Goal: Task Accomplishment & Management: Manage account settings

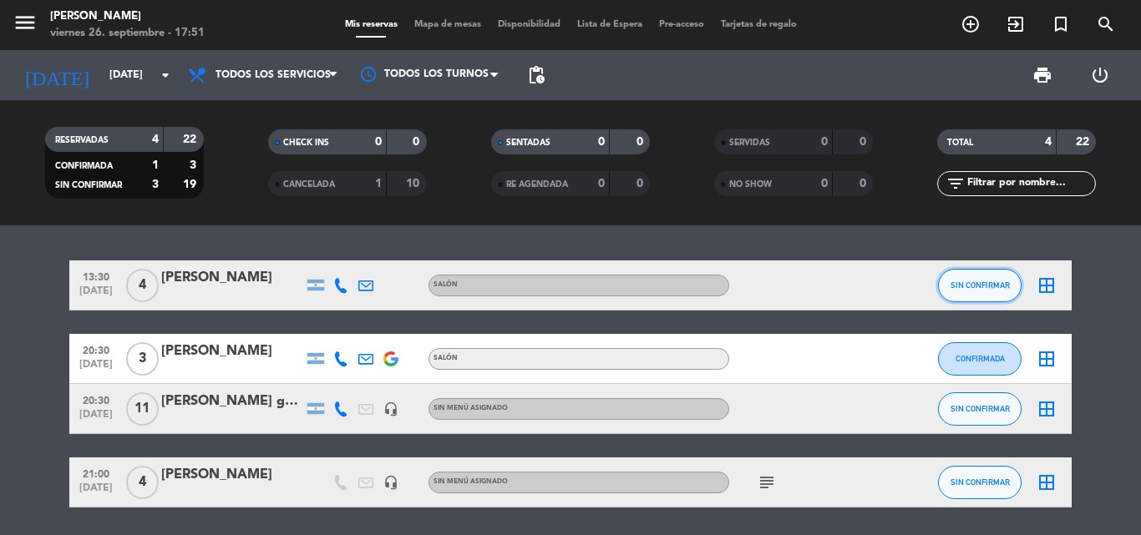
click at [954, 294] on button "SIN CONFIRMAR" at bounding box center [979, 285] width 83 height 33
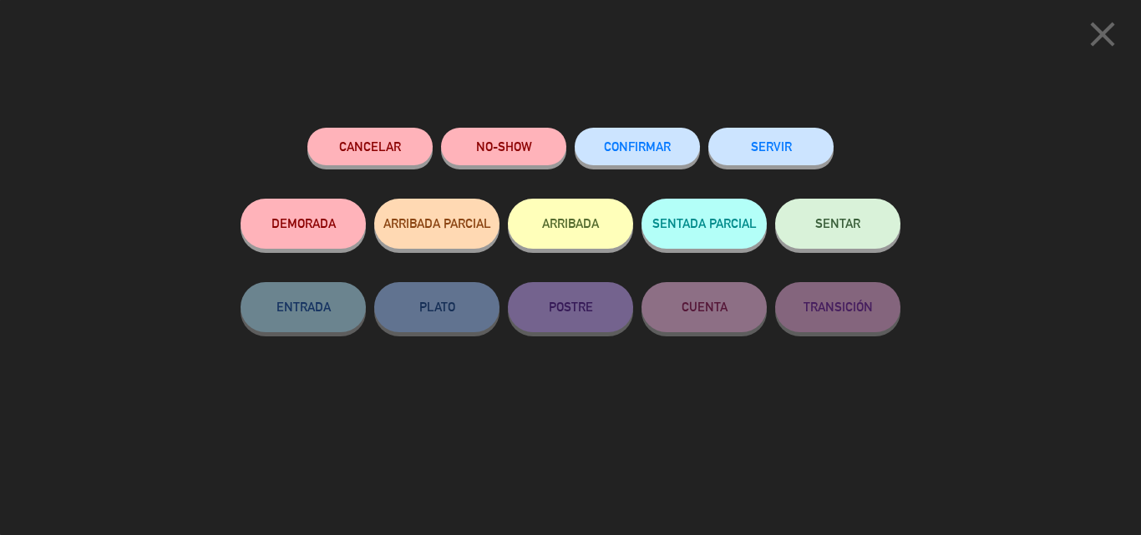
click at [791, 144] on button "SERVIR" at bounding box center [770, 147] width 125 height 38
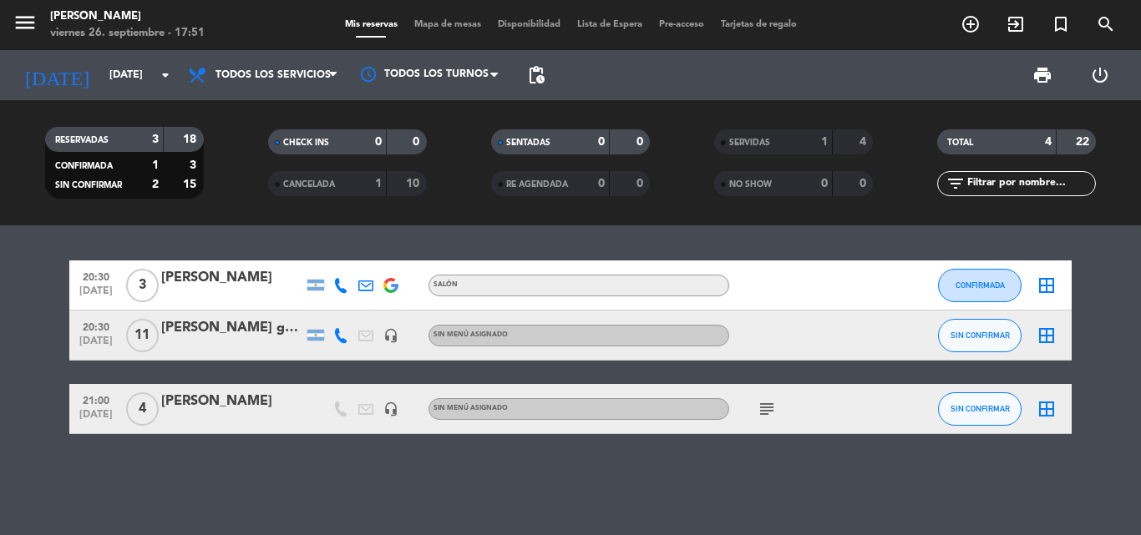
click at [147, 352] on span "11" at bounding box center [142, 335] width 33 height 33
click at [764, 406] on icon "subject" at bounding box center [767, 409] width 20 height 20
click at [145, 328] on span "11" at bounding box center [142, 335] width 33 height 33
click at [625, 21] on span "Lista de Espera" at bounding box center [610, 24] width 82 height 9
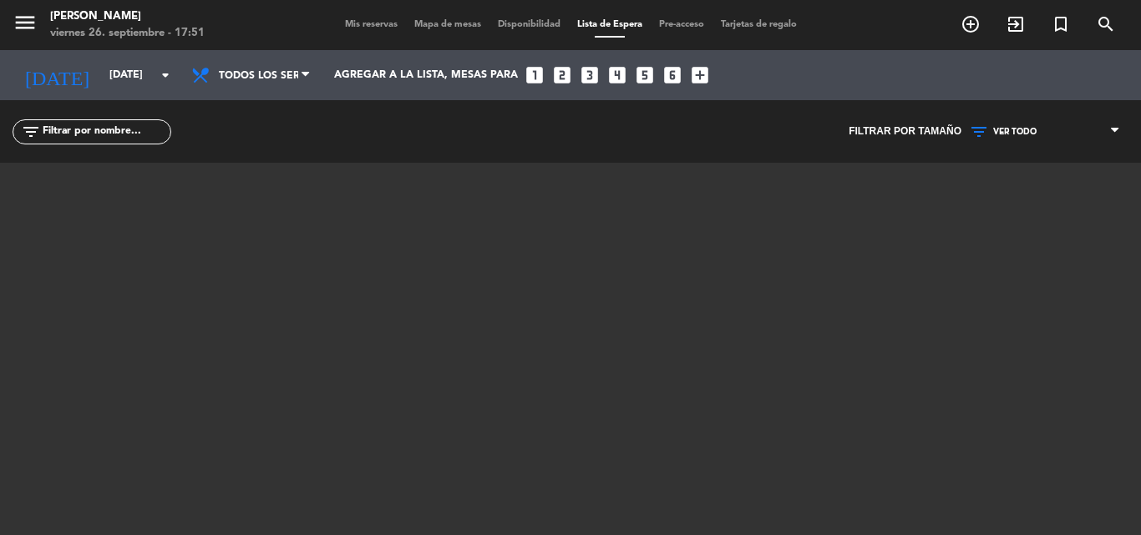
click at [687, 18] on div "Mis reservas Mapa de mesas Disponibilidad Lista de Espera Pre-acceso Tarjetas d…" at bounding box center [571, 25] width 468 height 15
click at [680, 32] on div "Mis reservas Mapa de mesas Disponibilidad Lista de Espera Pre-acceso Tarjetas d…" at bounding box center [571, 25] width 468 height 15
click at [682, 22] on span "Pre-acceso" at bounding box center [681, 24] width 62 height 9
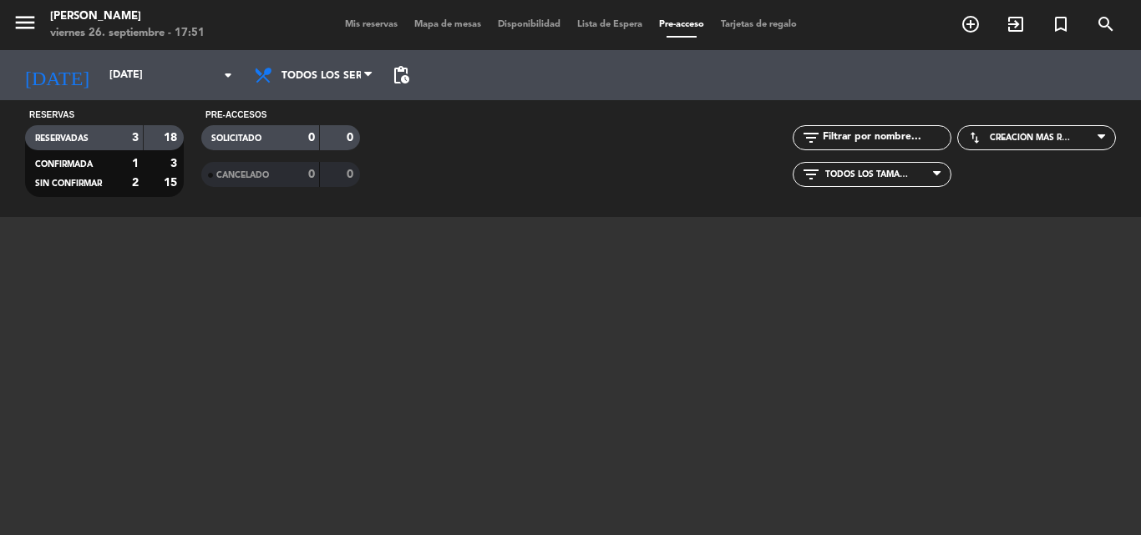
click at [615, 23] on span "Lista de Espera" at bounding box center [610, 24] width 82 height 9
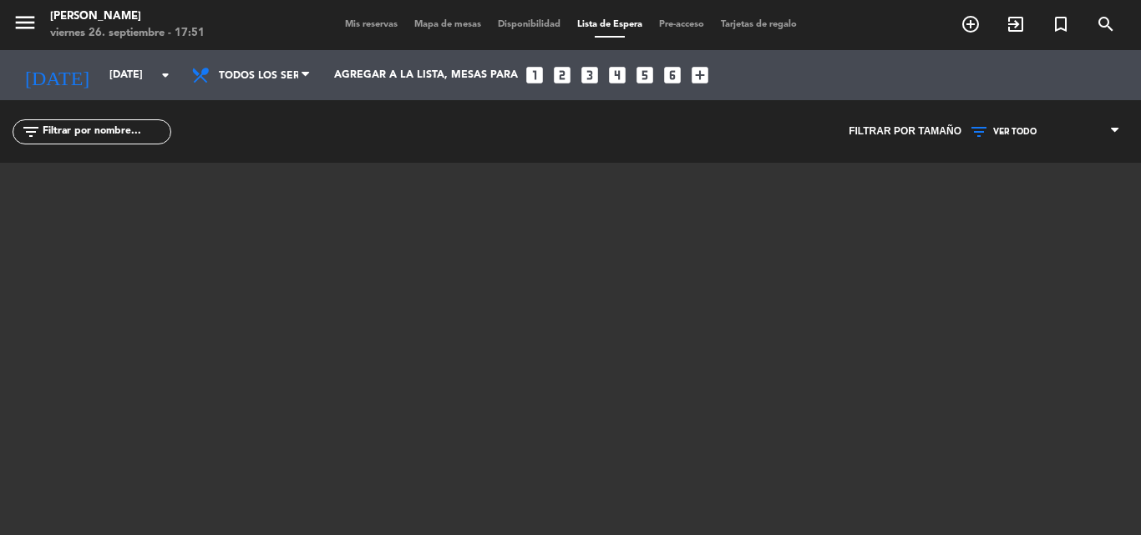
click at [545, 28] on span "Disponibilidad" at bounding box center [528, 24] width 79 height 9
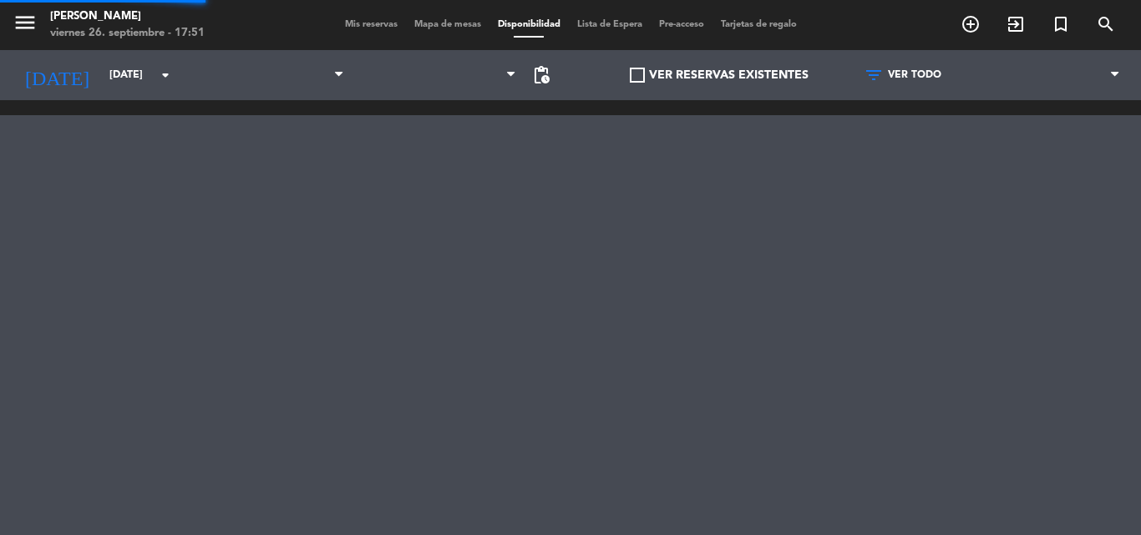
scroll to position [0, 1552]
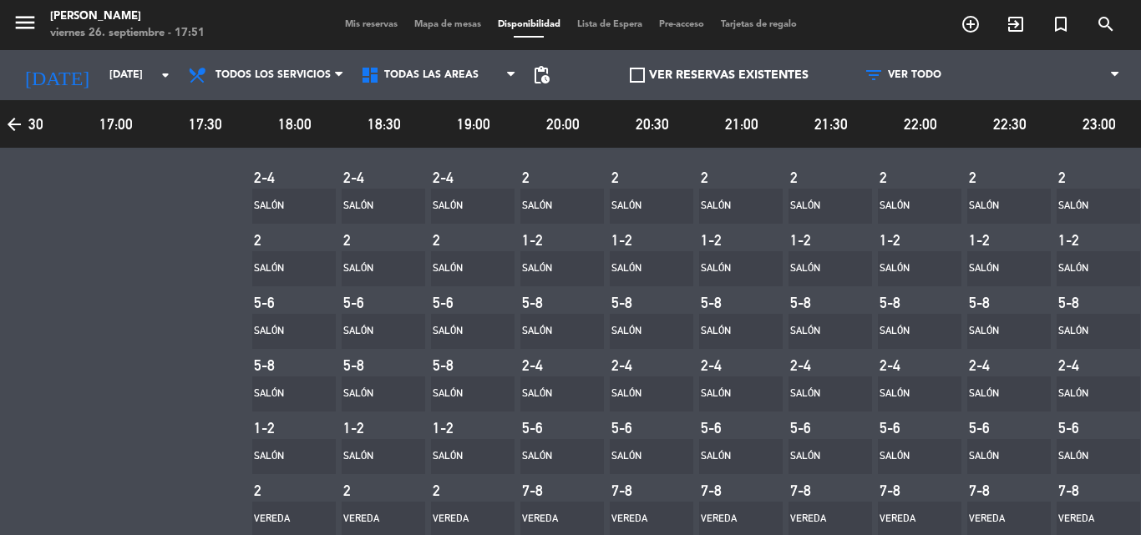
click at [453, 25] on span "Mapa de mesas" at bounding box center [447, 24] width 83 height 9
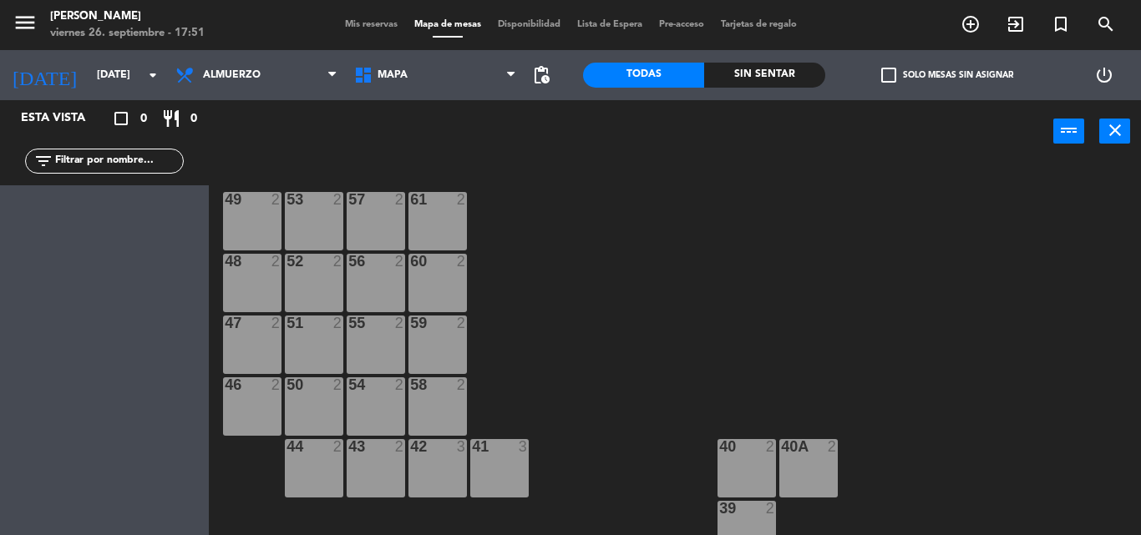
click at [392, 24] on span "Mis reservas" at bounding box center [371, 24] width 69 height 9
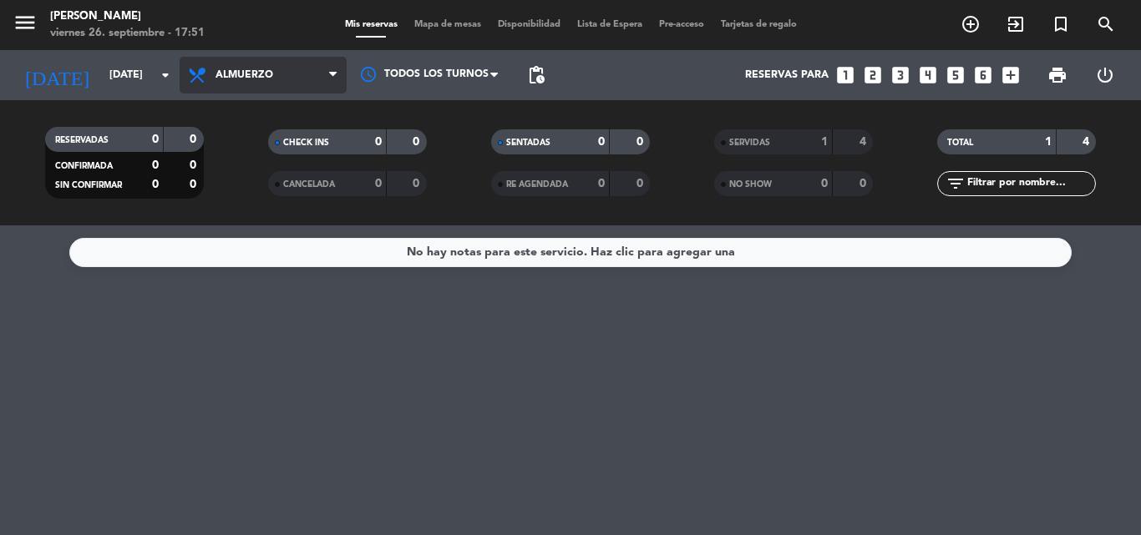
click at [226, 73] on span "Almuerzo" at bounding box center [244, 75] width 58 height 12
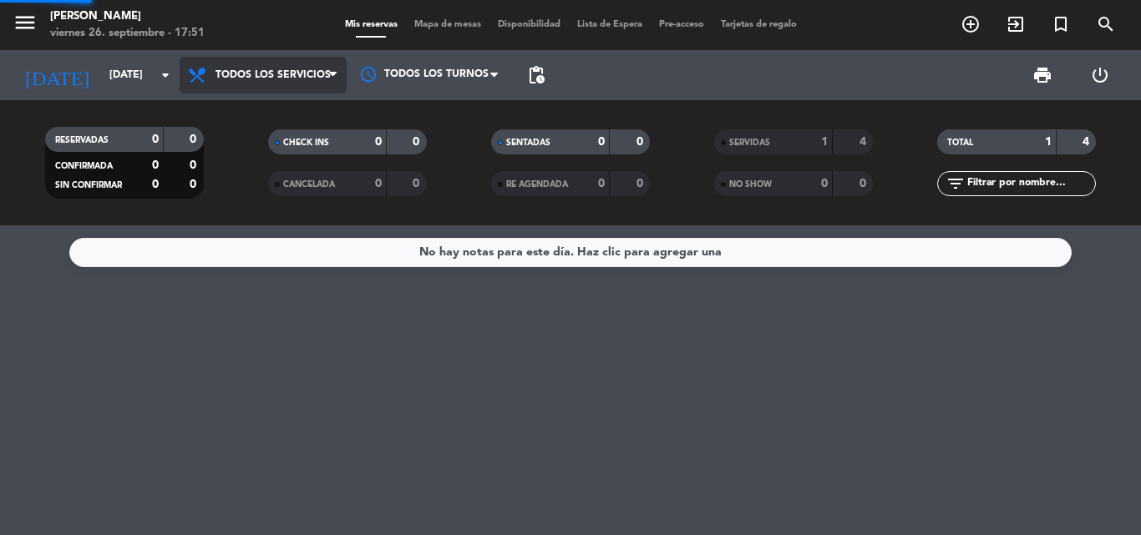
click at [284, 118] on div "menu [PERSON_NAME] [DATE] 26. septiembre - 17:51 Mis reservas Mapa de mesas Dis…" at bounding box center [570, 112] width 1141 height 225
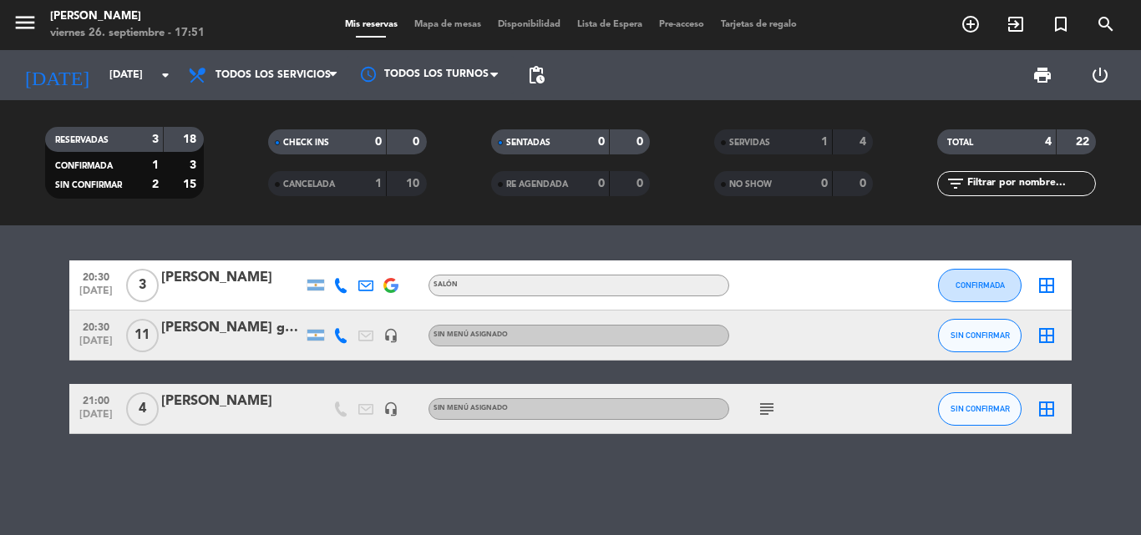
click at [444, 34] on div "menu [PERSON_NAME] [DATE] 26. septiembre - 17:51 Mis reservas Mapa de mesas Dis…" at bounding box center [570, 25] width 1141 height 50
click at [447, 28] on span "Mapa de mesas" at bounding box center [447, 24] width 83 height 9
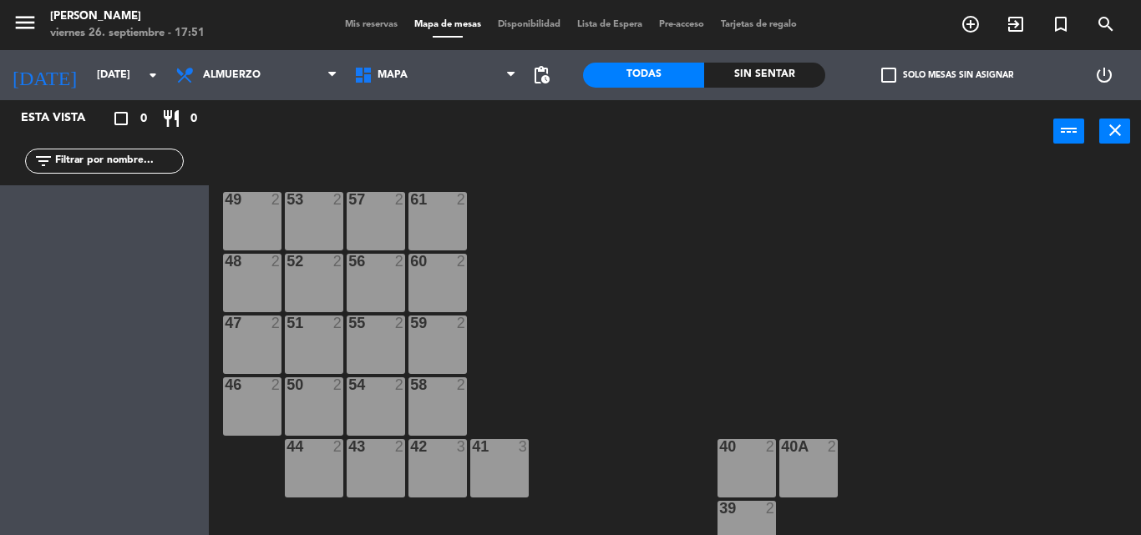
click at [615, 23] on span "Lista de Espera" at bounding box center [610, 24] width 82 height 9
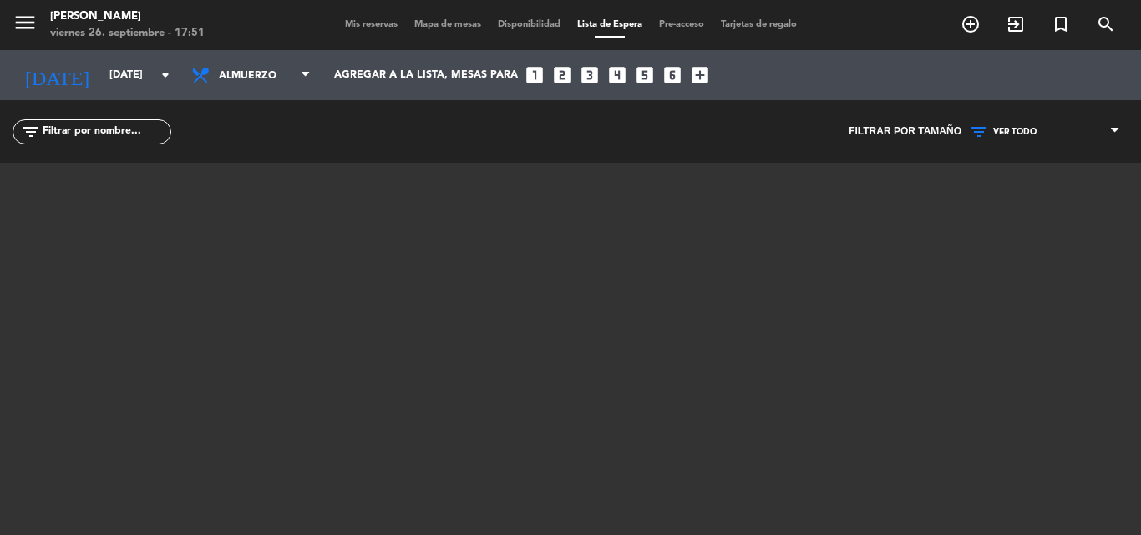
click at [647, 21] on span "Lista de Espera" at bounding box center [610, 24] width 82 height 9
click at [657, 20] on span "Pre-acceso" at bounding box center [681, 24] width 62 height 9
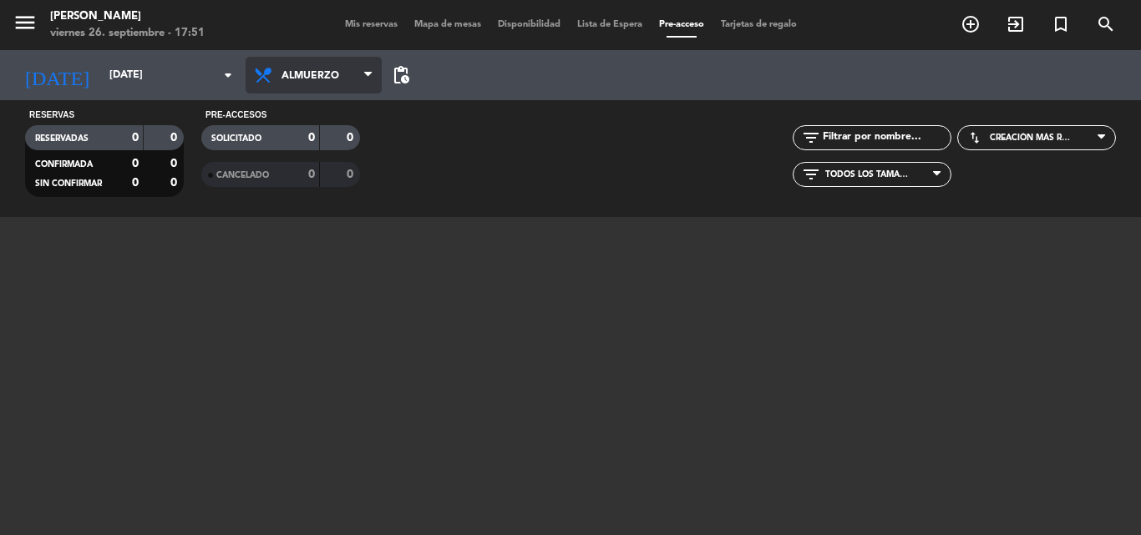
click at [281, 69] on span "Almuerzo" at bounding box center [320, 76] width 79 height 32
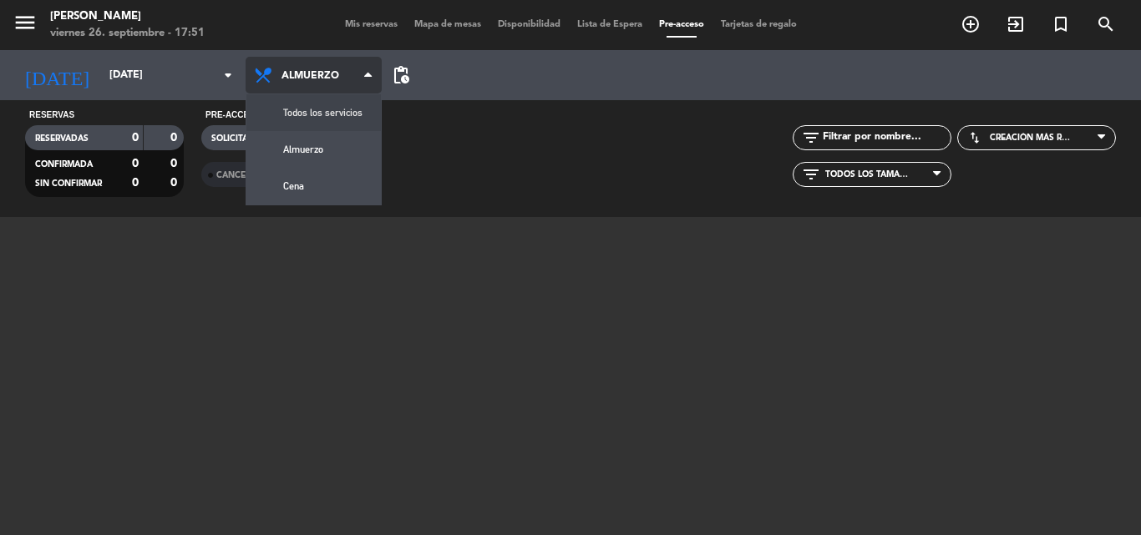
click at [302, 109] on div "menu [PERSON_NAME] [DATE] 26. septiembre - 17:51 Mis reservas Mapa de mesas Dis…" at bounding box center [570, 108] width 1141 height 217
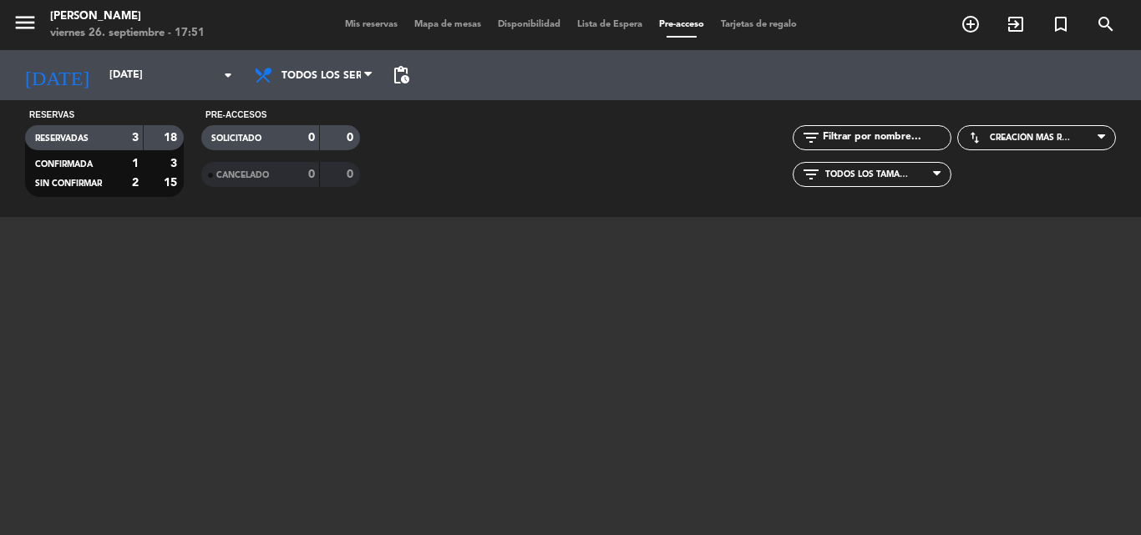
click at [600, 35] on div "menu [PERSON_NAME] [DATE] 26. septiembre - 17:51 Mis reservas Mapa de mesas Dis…" at bounding box center [570, 25] width 1141 height 50
click at [600, 24] on span "Lista de Espera" at bounding box center [610, 24] width 82 height 9
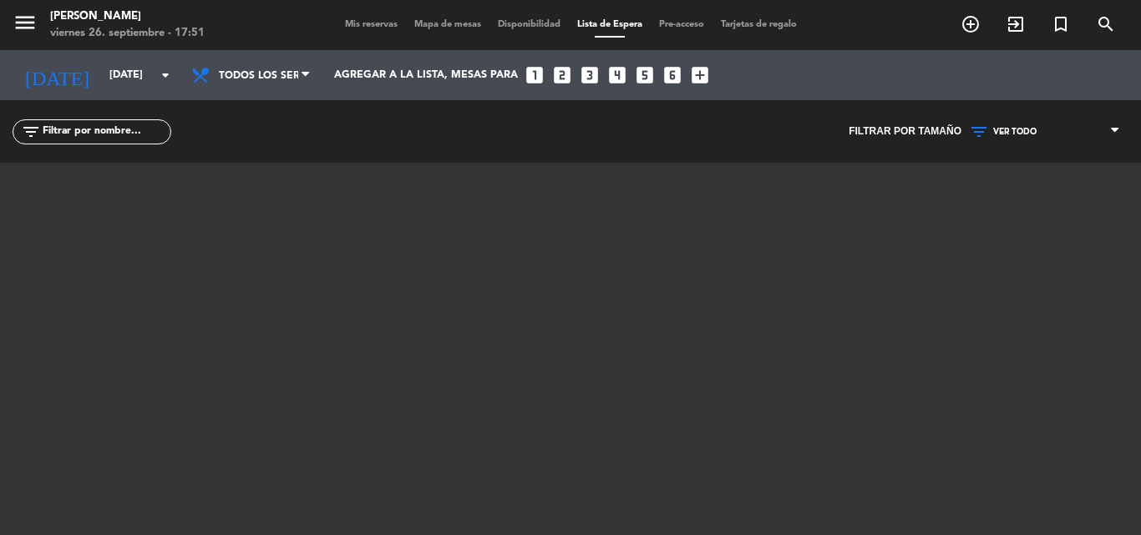
click at [377, 23] on span "Mis reservas" at bounding box center [371, 24] width 69 height 9
